Goal: Task Accomplishment & Management: Complete application form

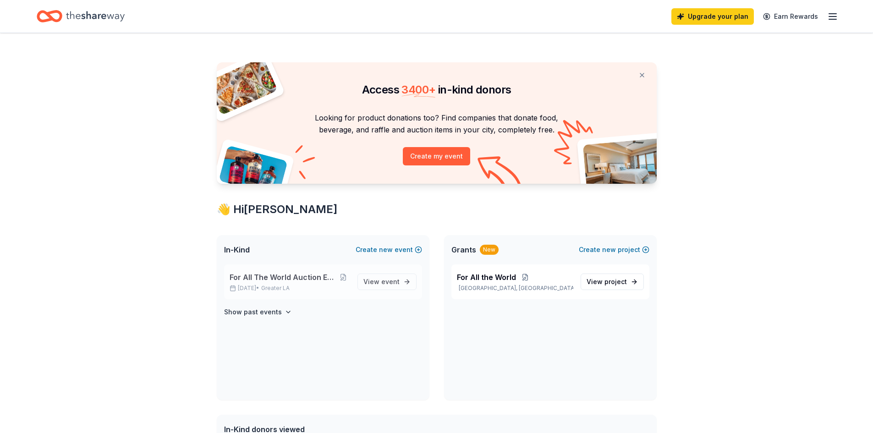
click at [306, 276] on span "For All The World Auction Extravaganza" at bounding box center [283, 277] width 107 height 11
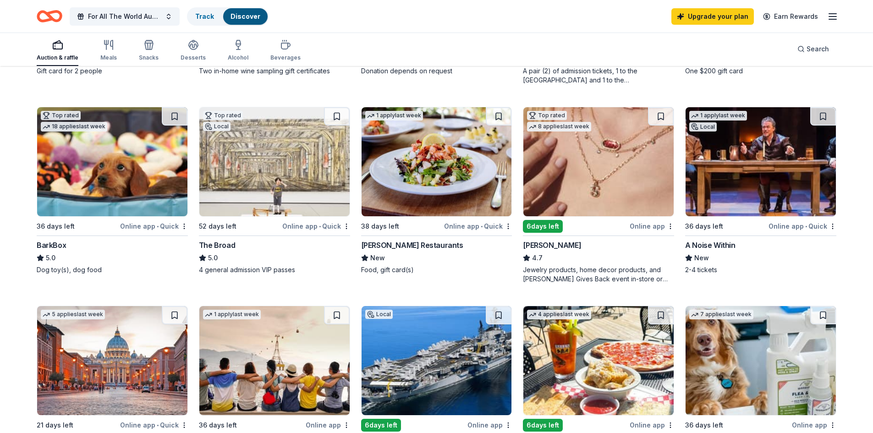
scroll to position [275, 0]
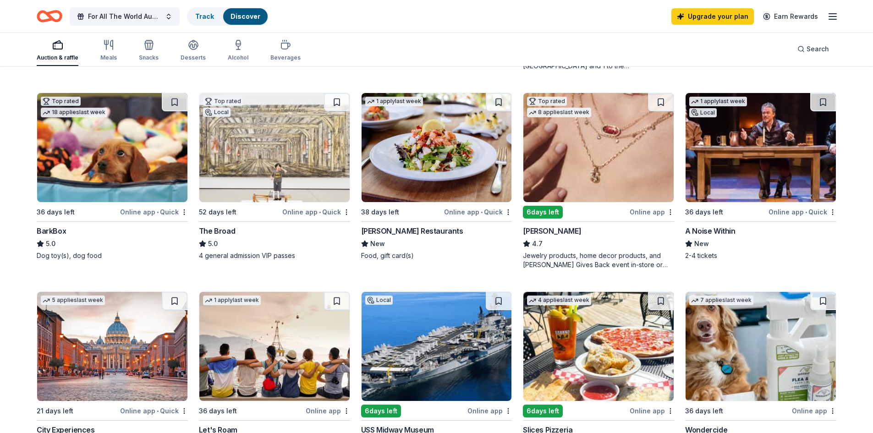
click at [327, 211] on div "Online app • Quick" at bounding box center [316, 211] width 68 height 11
click at [548, 213] on div "6 days left" at bounding box center [543, 212] width 40 height 13
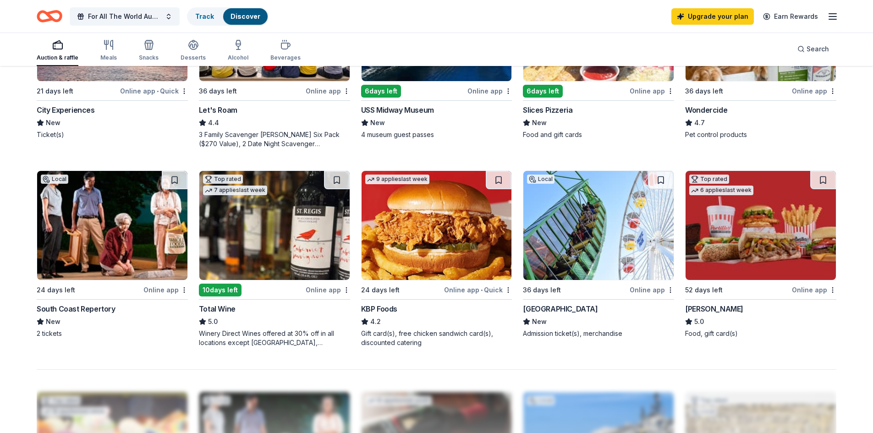
scroll to position [596, 0]
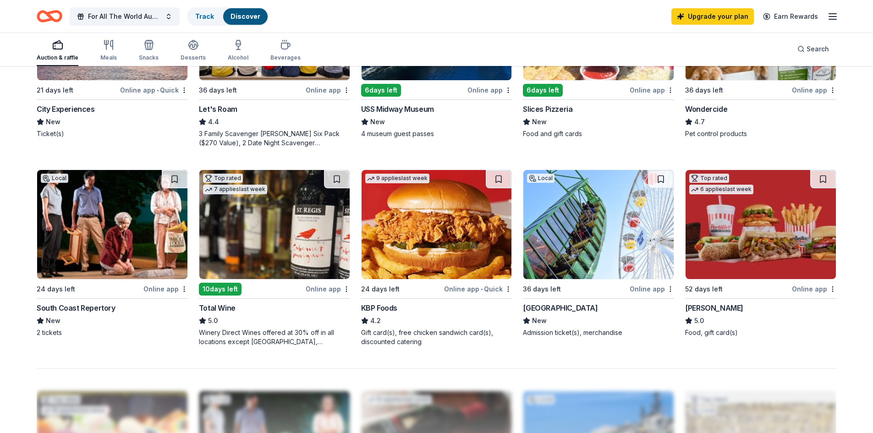
click at [602, 205] on img at bounding box center [598, 224] width 150 height 109
click at [760, 214] on img at bounding box center [761, 224] width 150 height 109
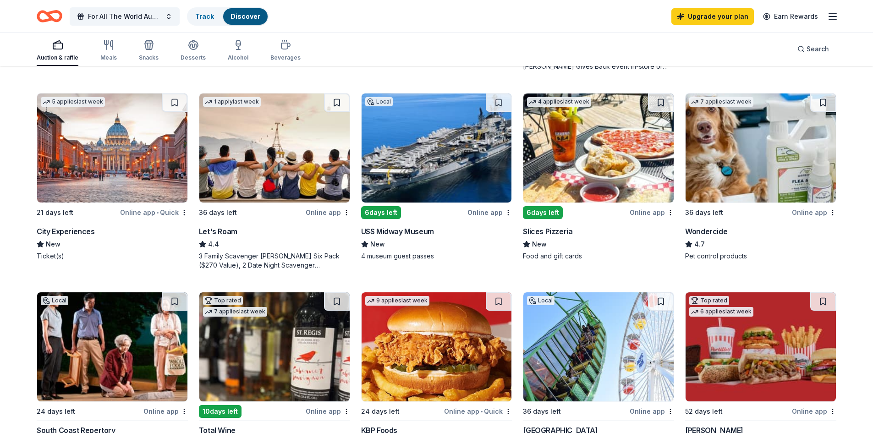
scroll to position [458, 0]
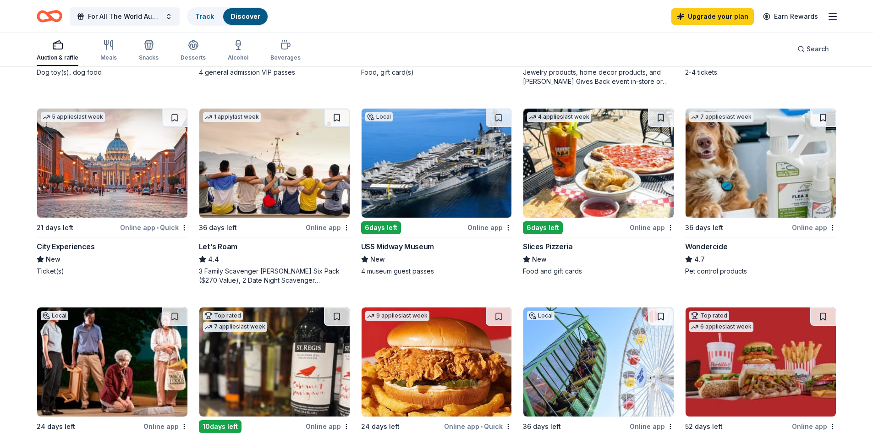
click at [731, 147] on img at bounding box center [761, 163] width 150 height 109
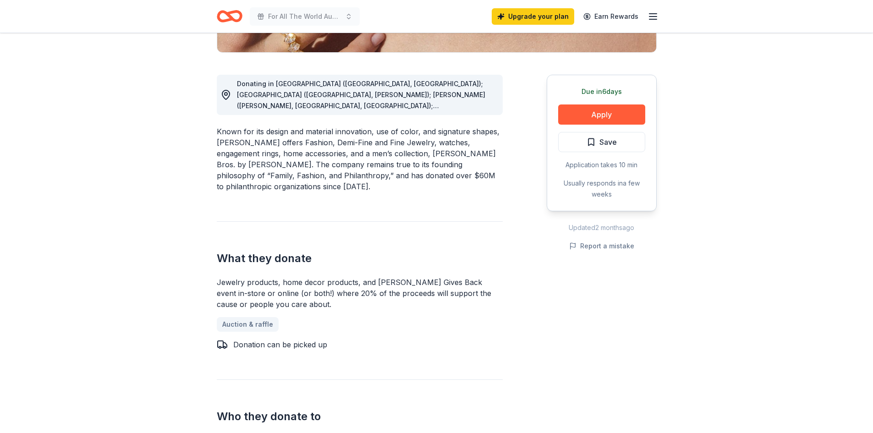
scroll to position [229, 0]
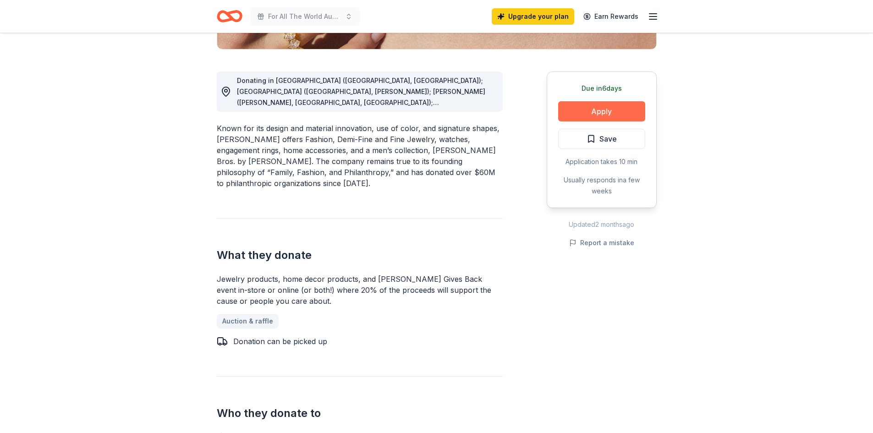
click at [627, 108] on button "Apply" at bounding box center [601, 111] width 87 height 20
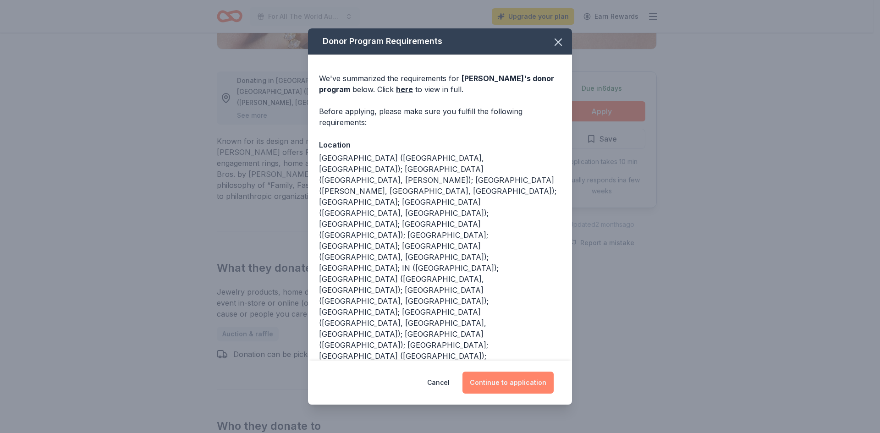
click at [535, 382] on button "Continue to application" at bounding box center [507, 383] width 91 height 22
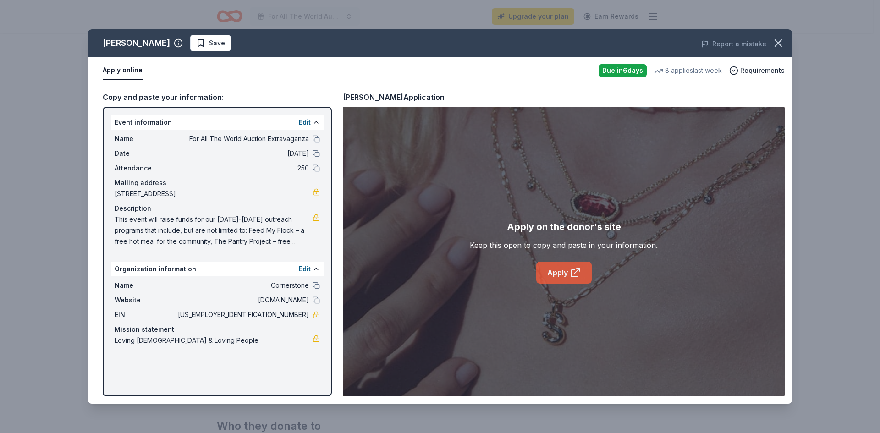
click at [563, 275] on link "Apply" at bounding box center [563, 273] width 55 height 22
click at [799, 115] on div "Kendra Scott Save Report a mistake Apply online Due in 6 days 8 applies last we…" at bounding box center [440, 216] width 880 height 433
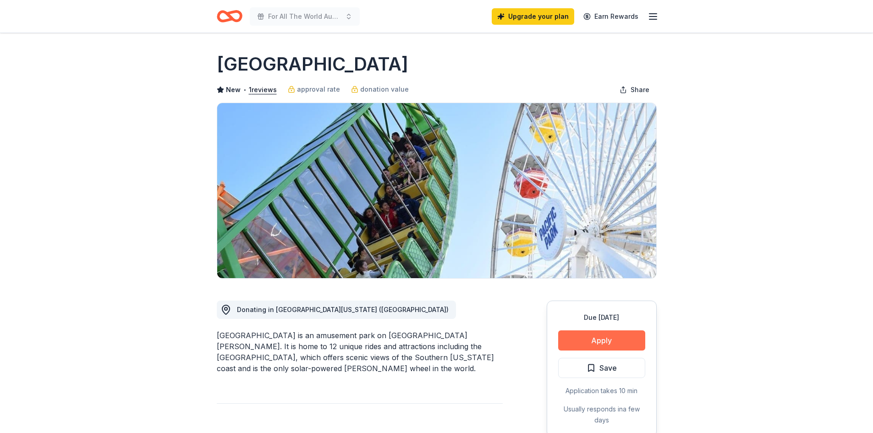
click at [612, 337] on button "Apply" at bounding box center [601, 340] width 87 height 20
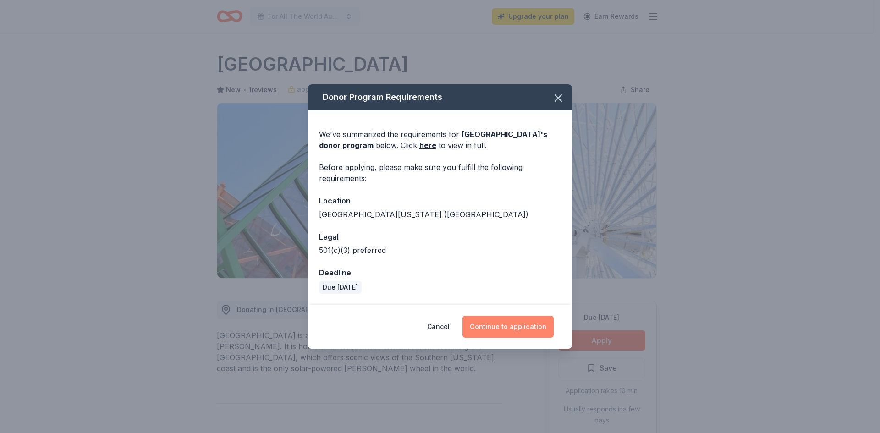
click at [535, 322] on button "Continue to application" at bounding box center [507, 327] width 91 height 22
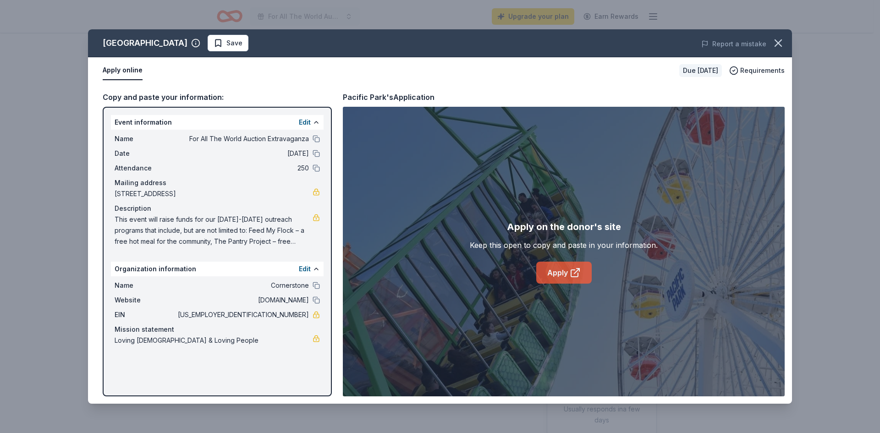
click at [557, 267] on link "Apply" at bounding box center [563, 273] width 55 height 22
click at [552, 273] on link "Apply" at bounding box center [563, 273] width 55 height 22
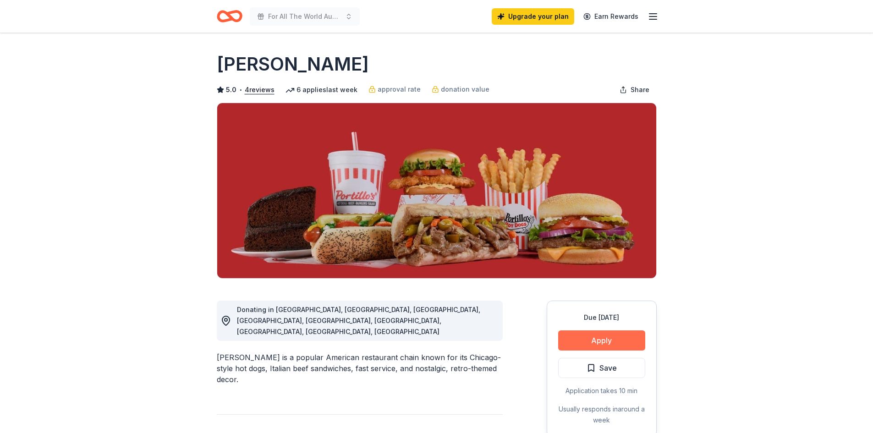
click at [602, 340] on button "Apply" at bounding box center [601, 340] width 87 height 20
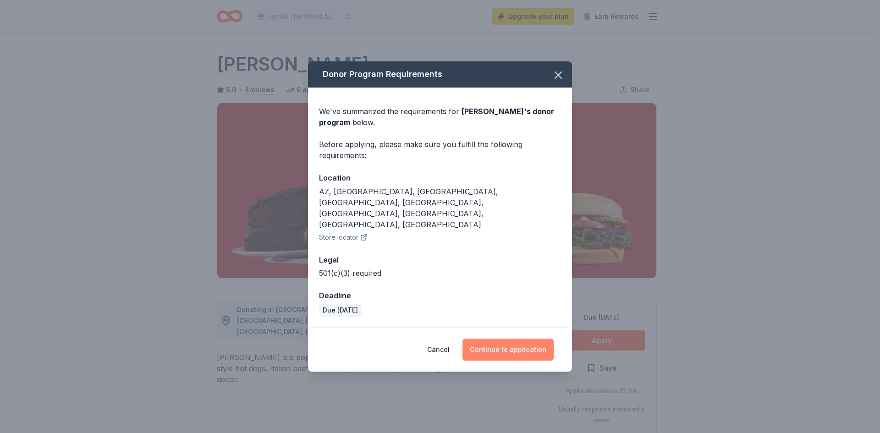
click at [543, 339] on button "Continue to application" at bounding box center [507, 350] width 91 height 22
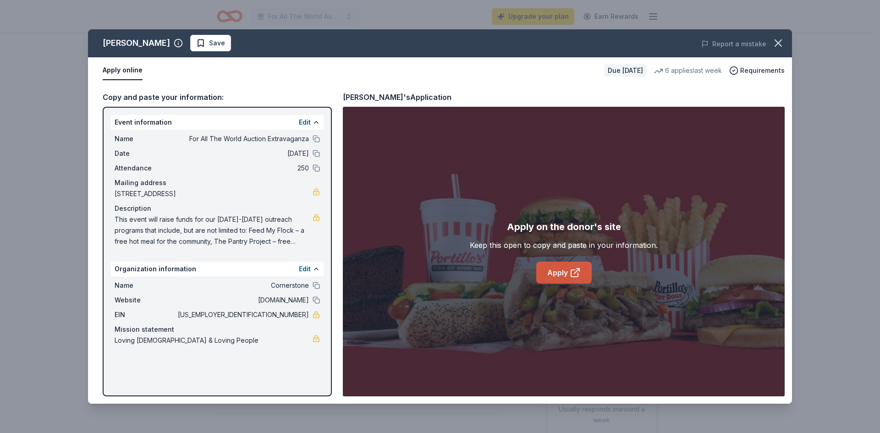
click at [560, 274] on link "Apply" at bounding box center [563, 273] width 55 height 22
click at [562, 279] on link "Apply" at bounding box center [563, 273] width 55 height 22
